Goal: Information Seeking & Learning: Understand process/instructions

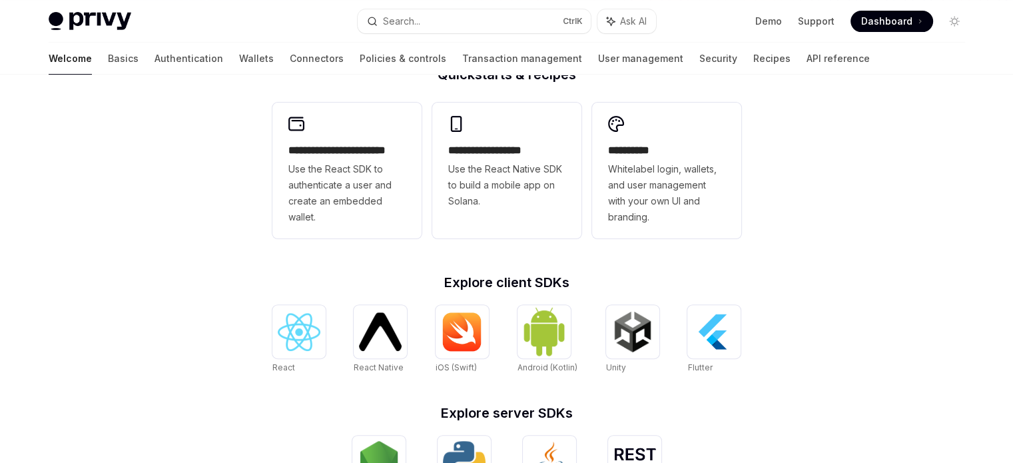
scroll to position [385, 0]
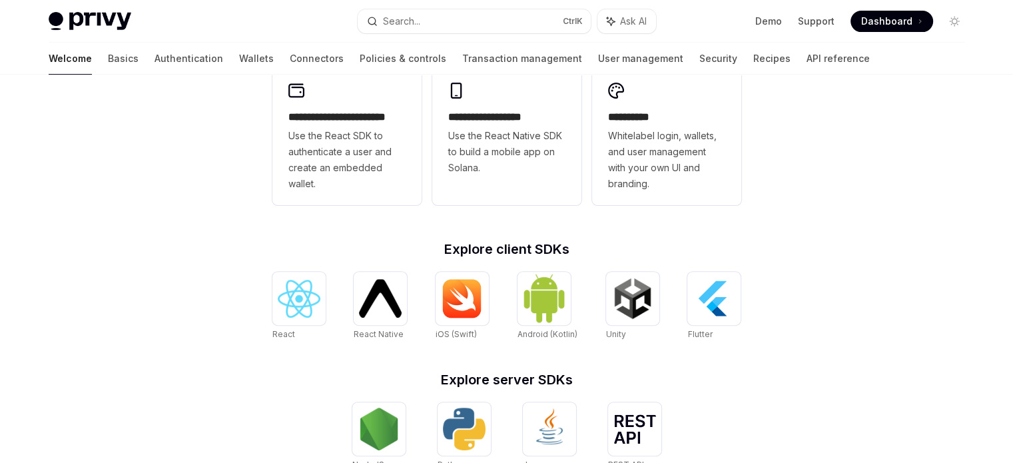
click at [290, 63] on link "Connectors" at bounding box center [317, 59] width 54 height 32
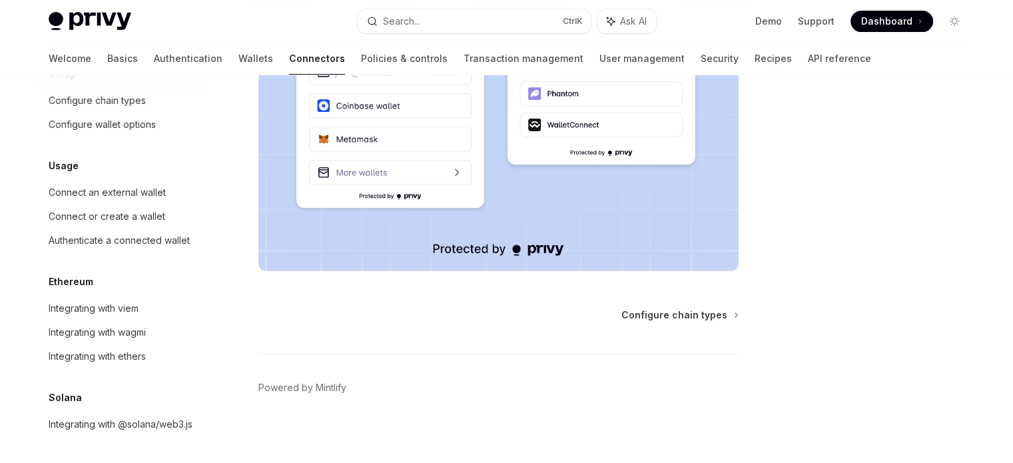
scroll to position [91, 0]
click at [130, 324] on div "Integrating with wagmi" at bounding box center [97, 332] width 97 height 16
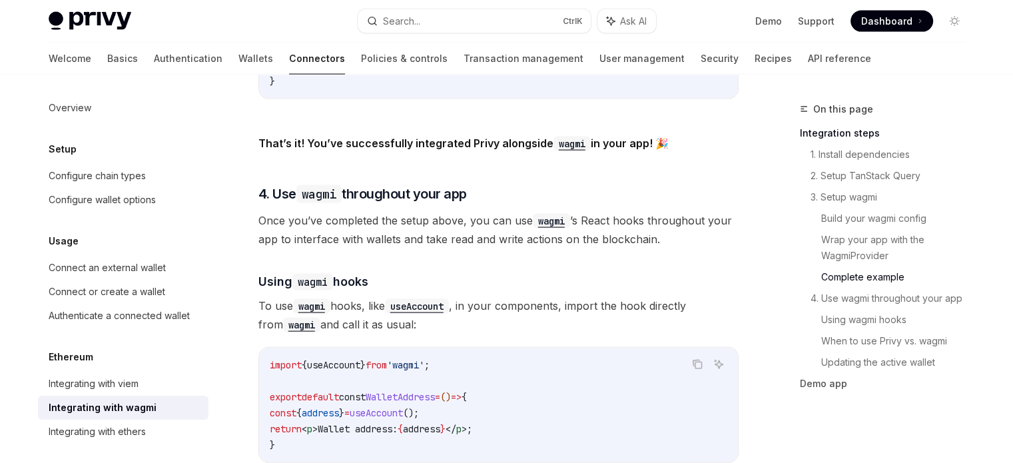
scroll to position [2862, 0]
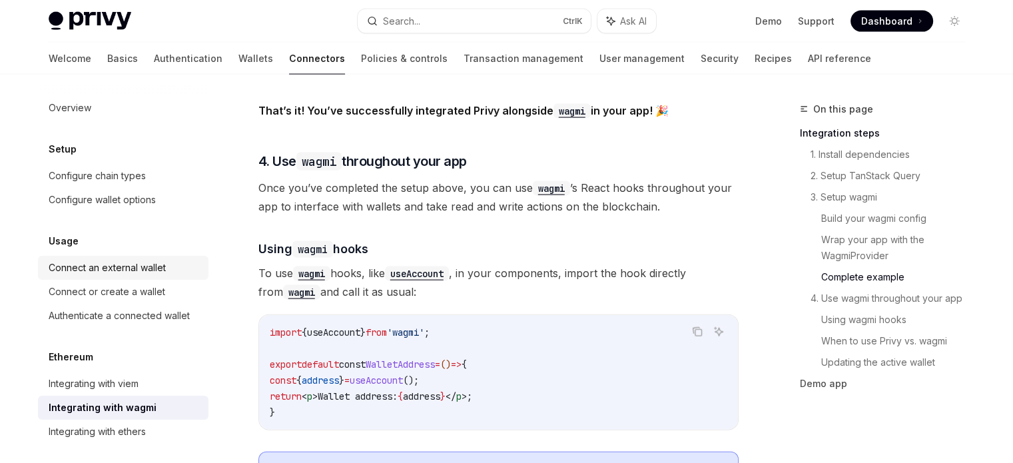
click at [162, 274] on div "Connect an external wallet" at bounding box center [107, 268] width 117 height 16
type textarea "*"
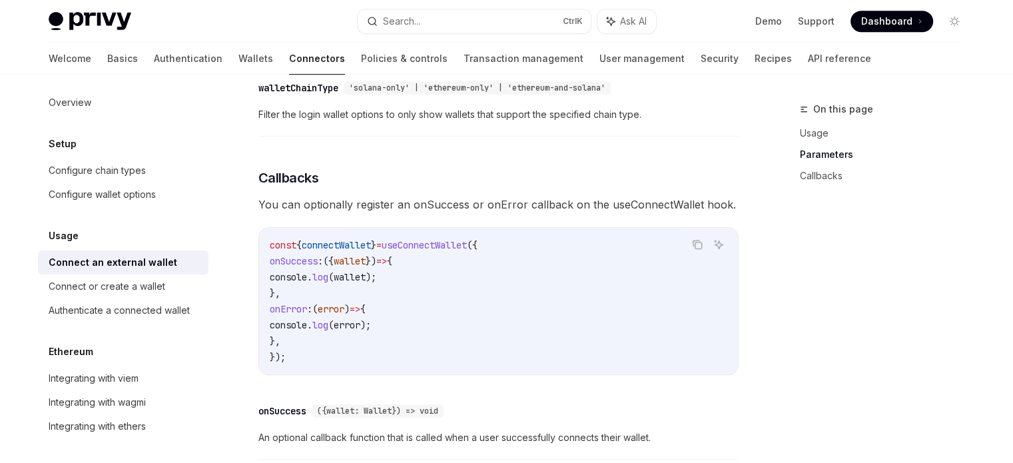
scroll to position [55, 0]
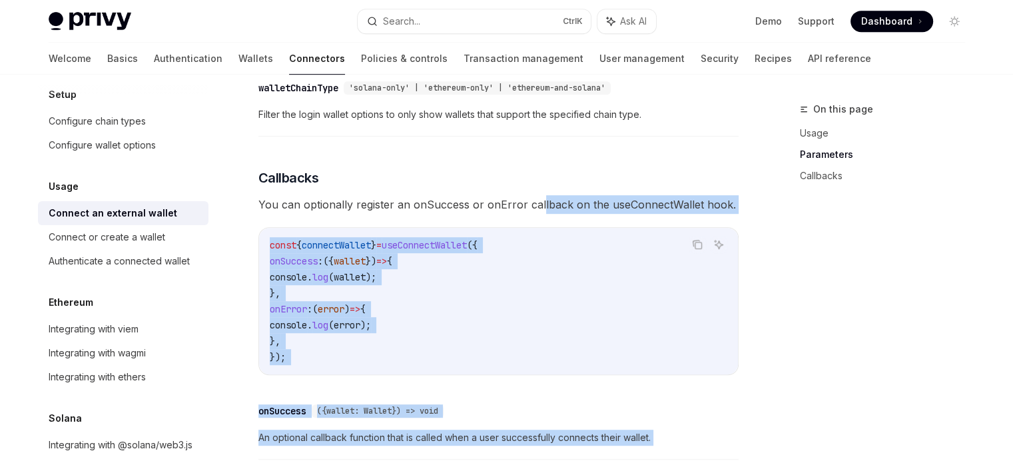
drag, startPoint x: 538, startPoint y: 212, endPoint x: 828, endPoint y: 494, distance: 404.4
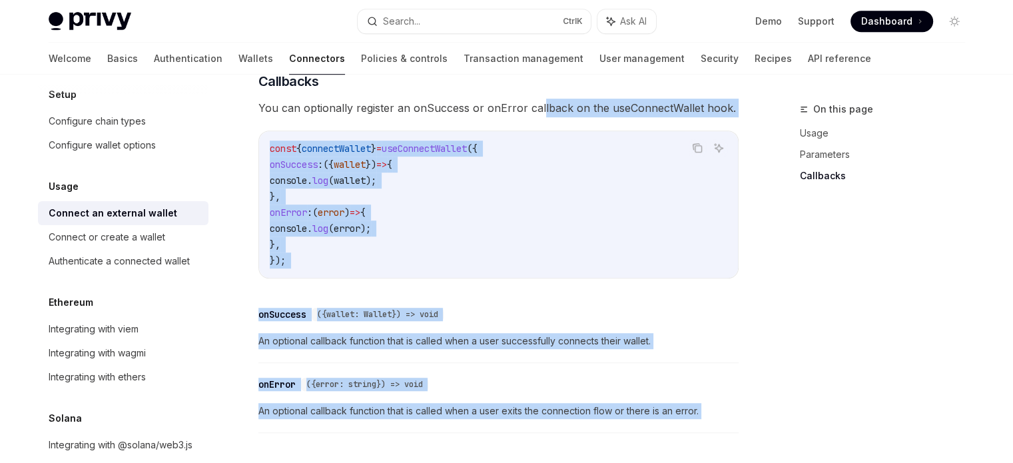
click at [866, 286] on div "On this page Usage Parameters Callbacks" at bounding box center [874, 281] width 202 height 361
